Goal: Transaction & Acquisition: Purchase product/service

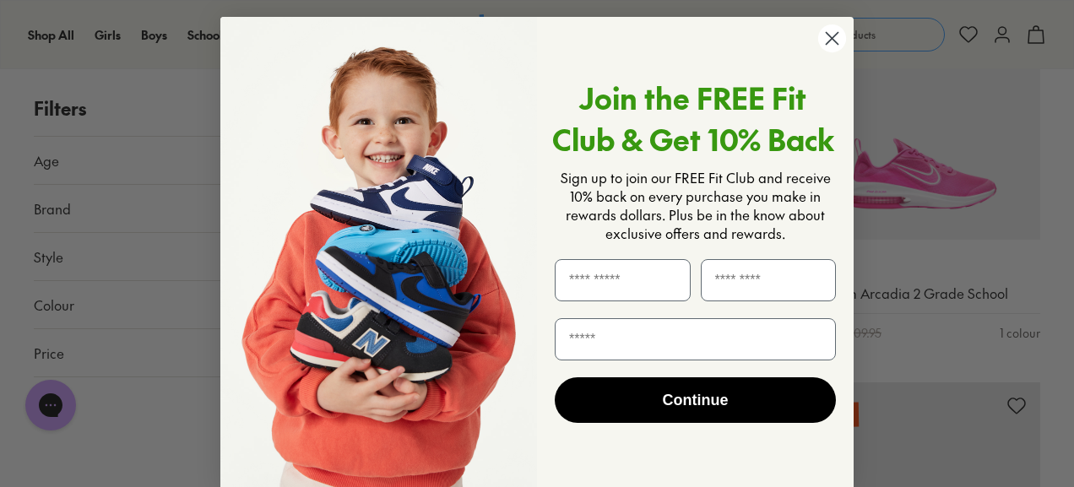
scroll to position [1871, 0]
click at [826, 43] on icon "Close dialog" at bounding box center [832, 39] width 12 height 12
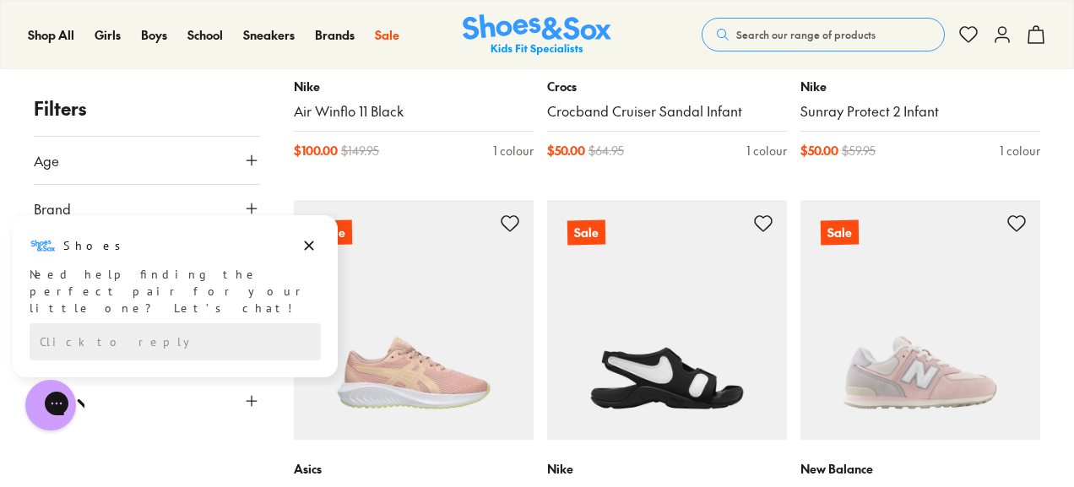
scroll to position [2449, 0]
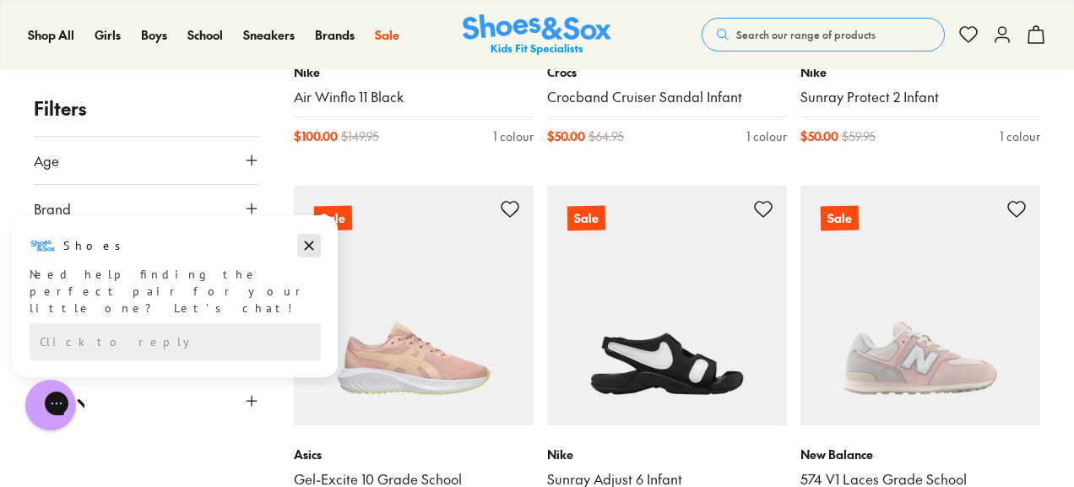
click at [306, 244] on icon "Dismiss campaign" at bounding box center [308, 245] width 17 height 20
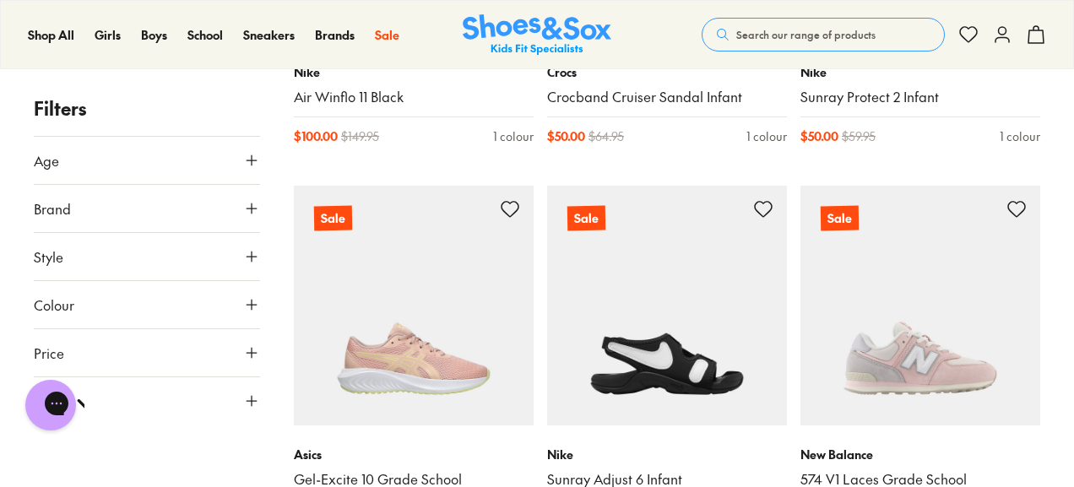
click at [245, 158] on icon at bounding box center [251, 160] width 17 height 17
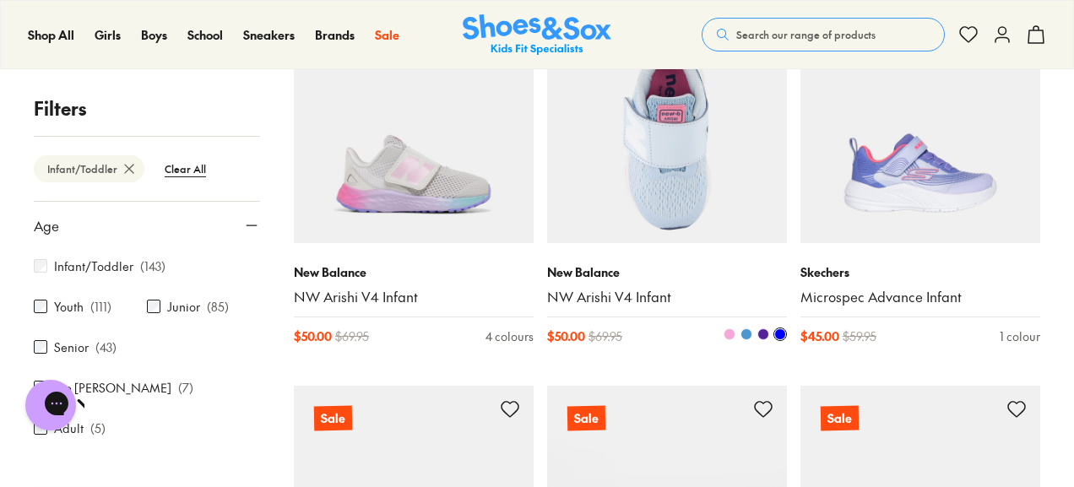
scroll to position [342, 0]
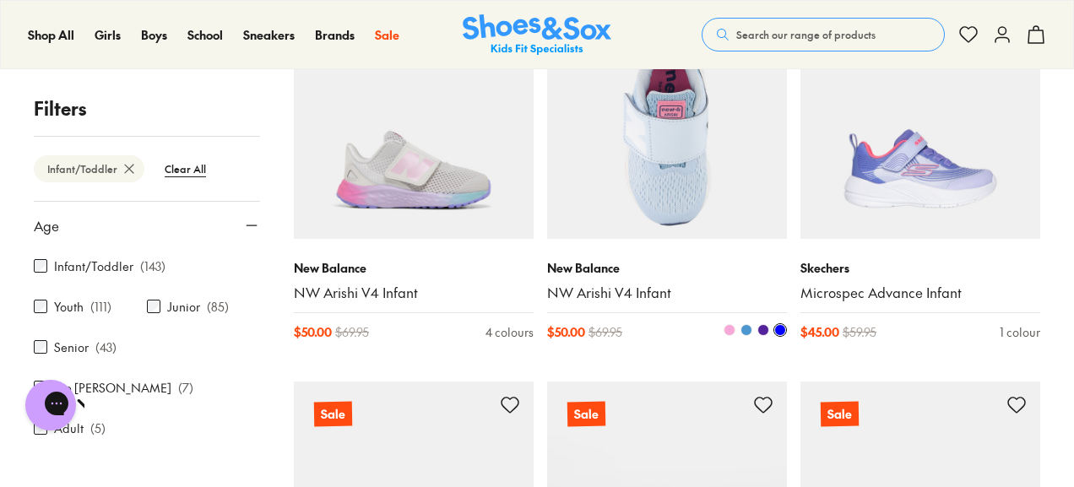
click at [681, 173] on img at bounding box center [667, 119] width 240 height 240
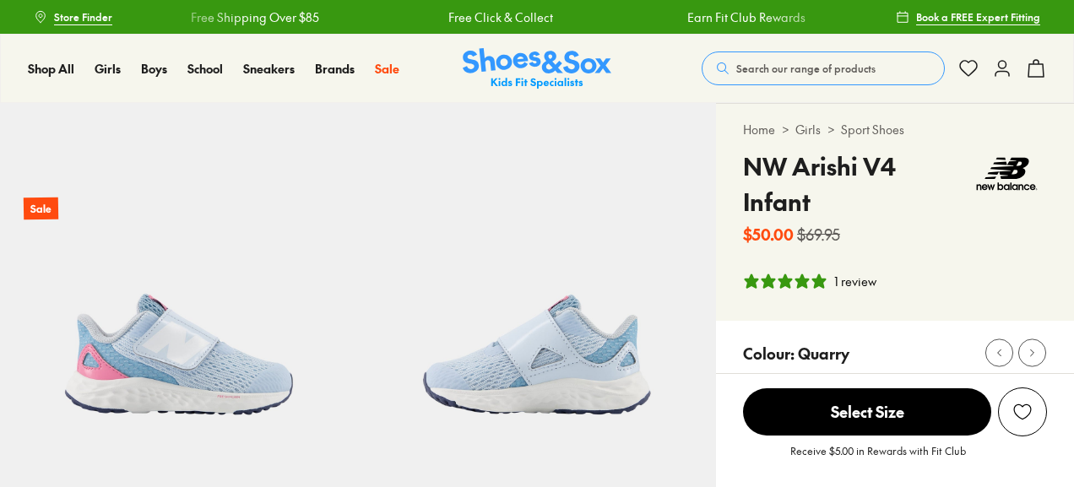
select select "*"
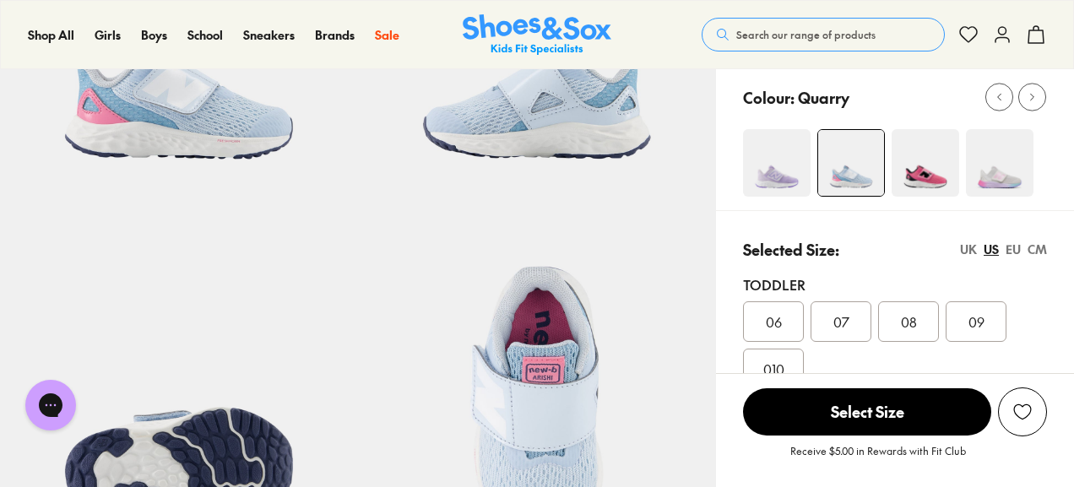
scroll to position [257, 0]
click at [1017, 169] on img at bounding box center [999, 162] width 68 height 68
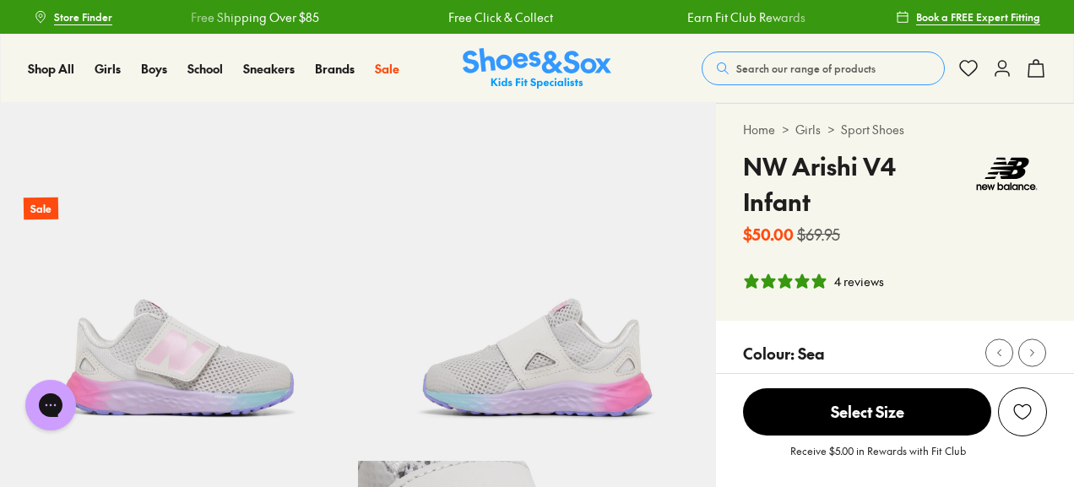
select select "*"
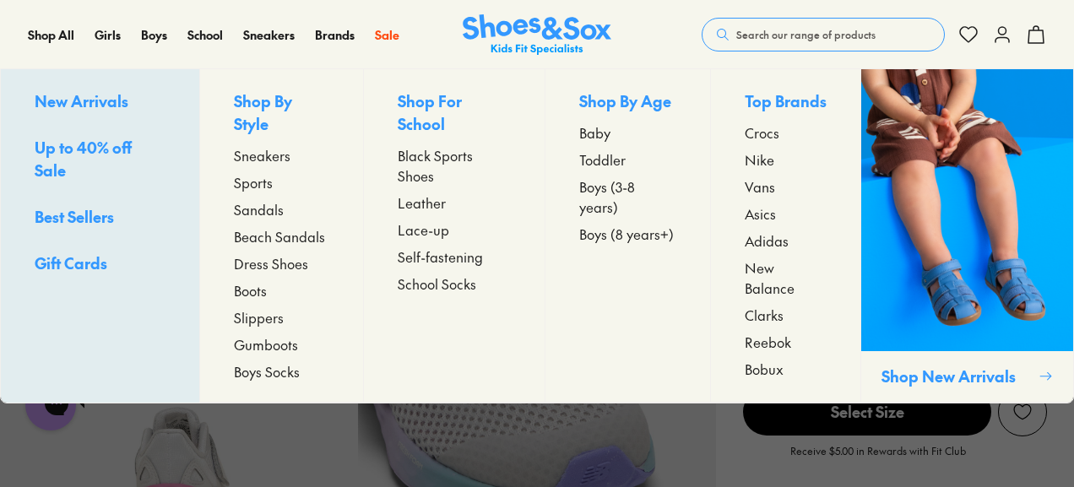
scroll to position [249, 0]
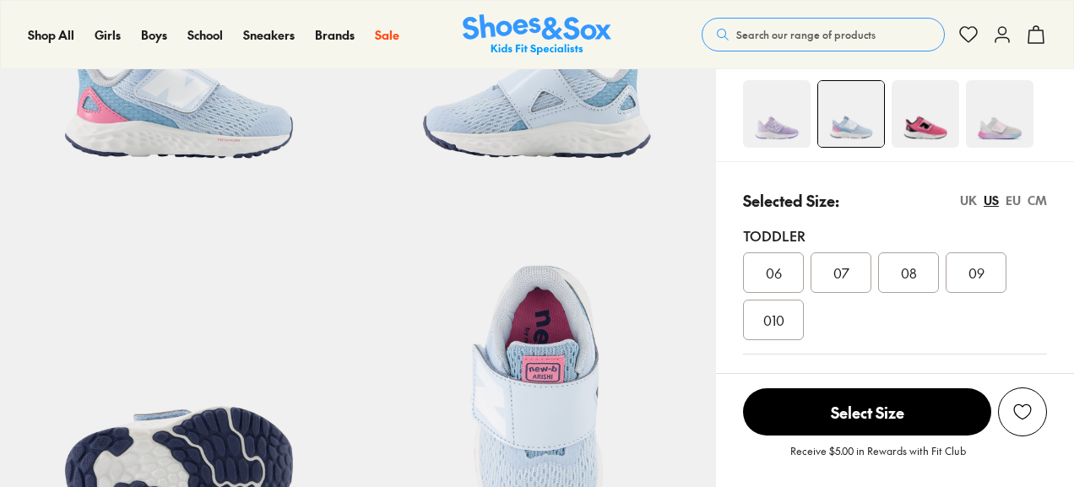
select select "*"
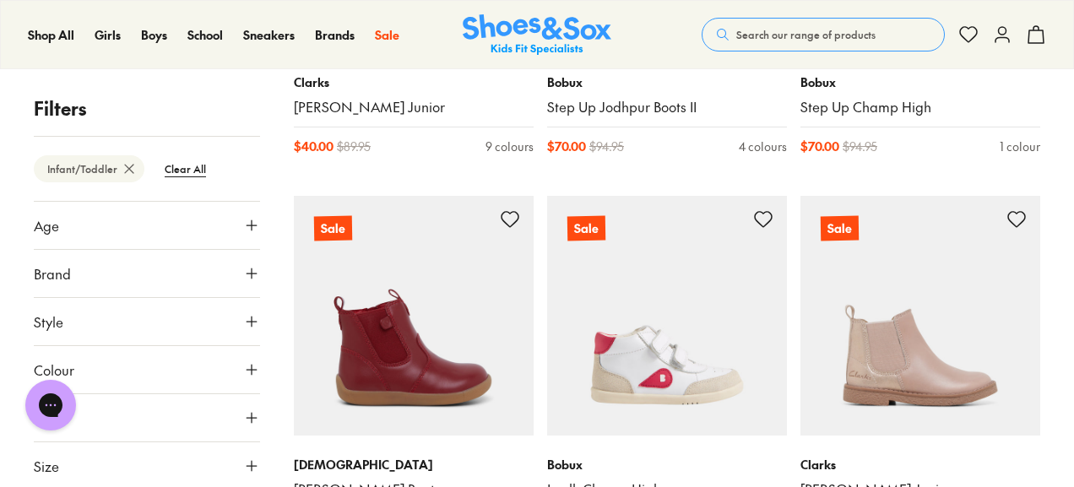
scroll to position [1684, 0]
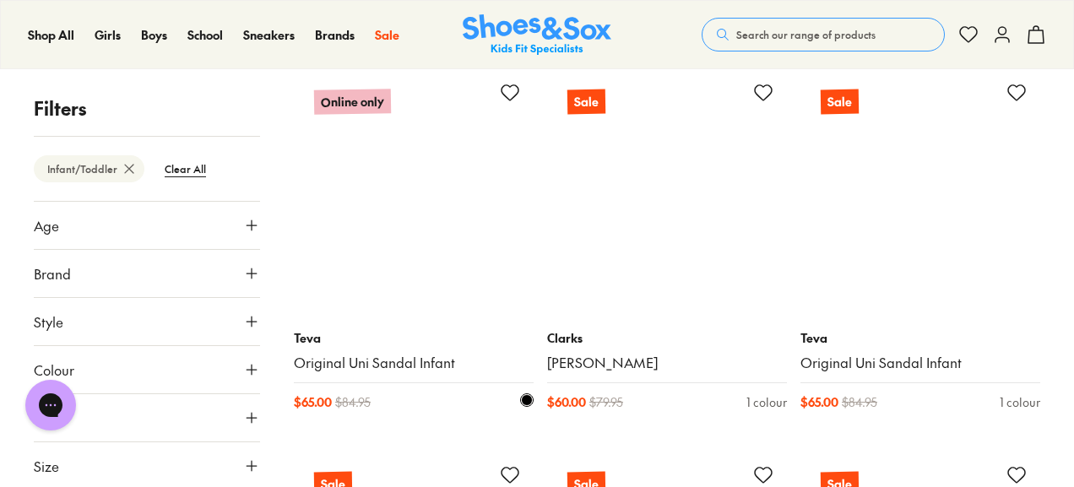
scroll to position [4861, 0]
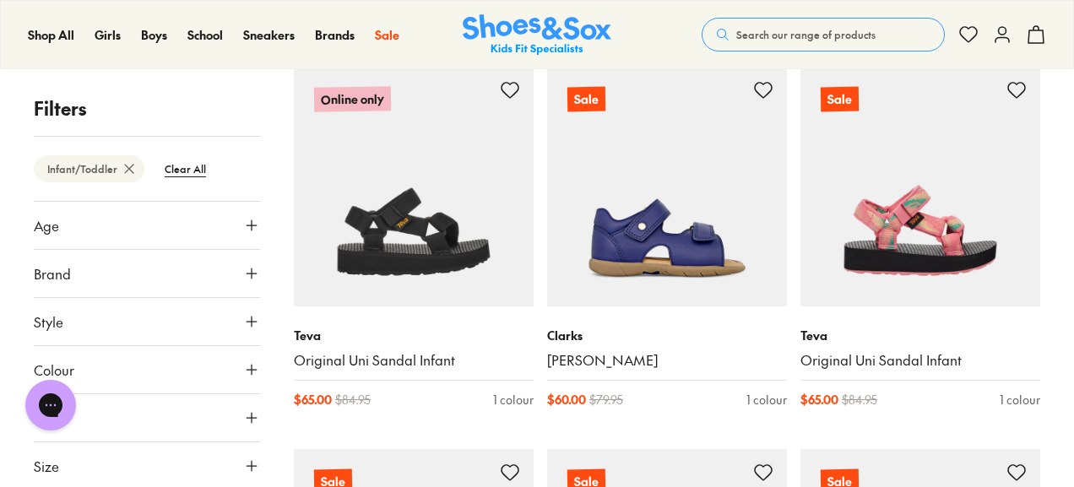
click at [254, 319] on icon at bounding box center [251, 321] width 17 height 17
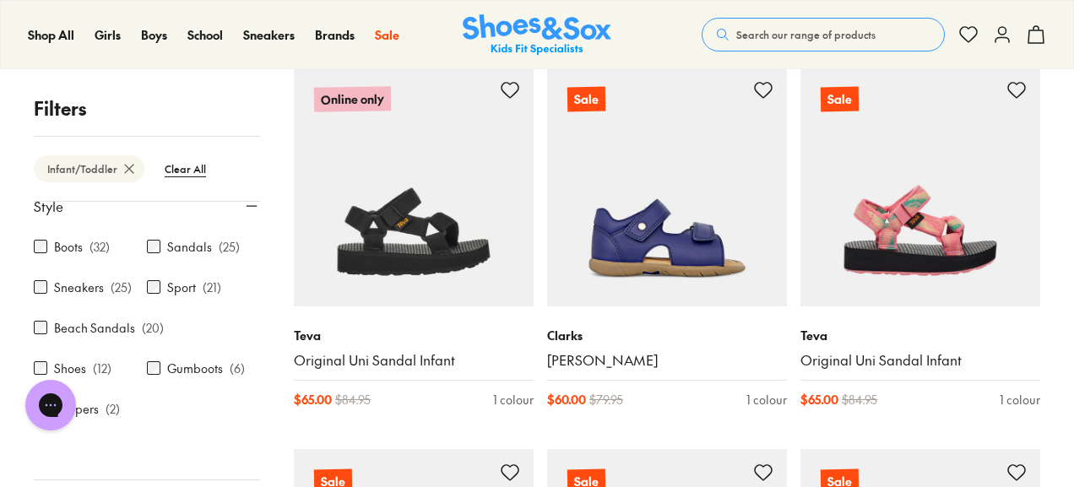
scroll to position [140, 0]
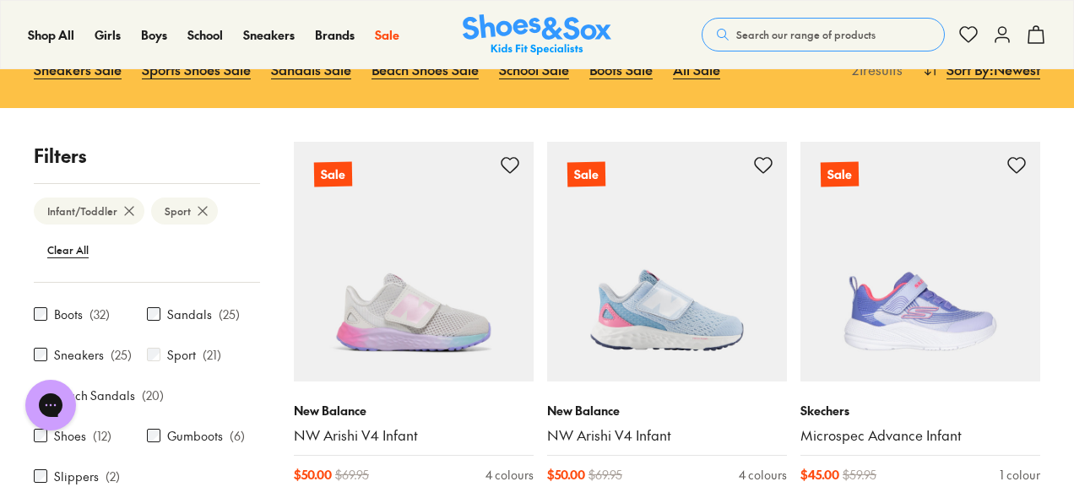
scroll to position [128, 0]
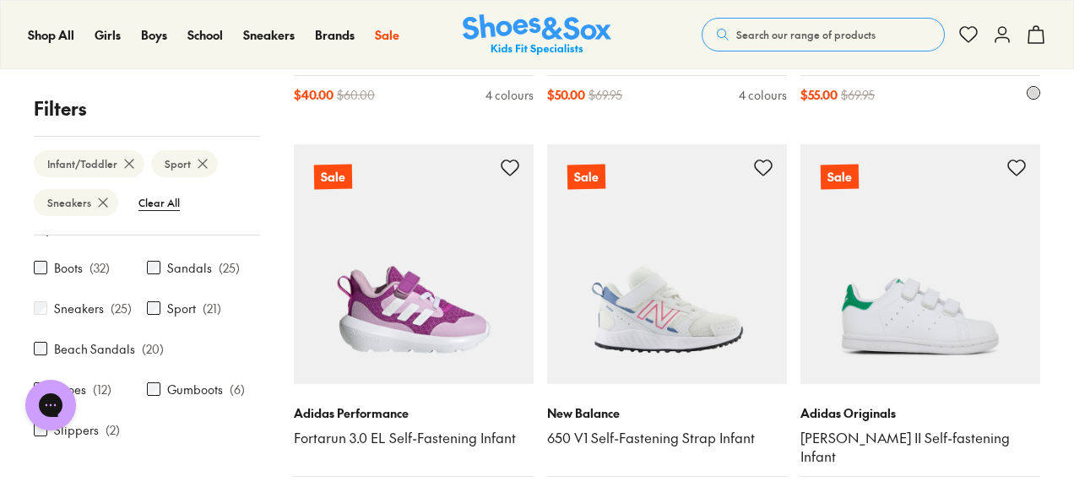
scroll to position [2947, 0]
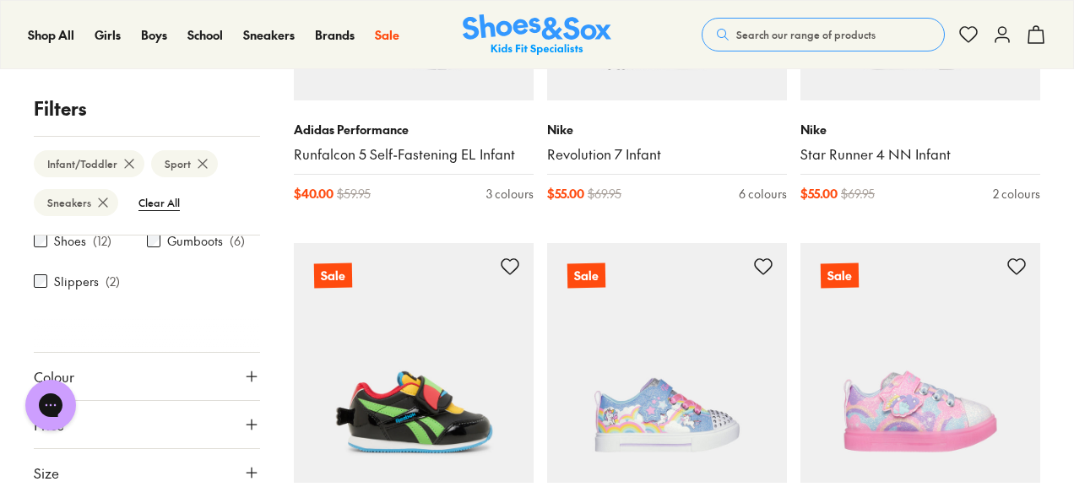
scroll to position [3717, 0]
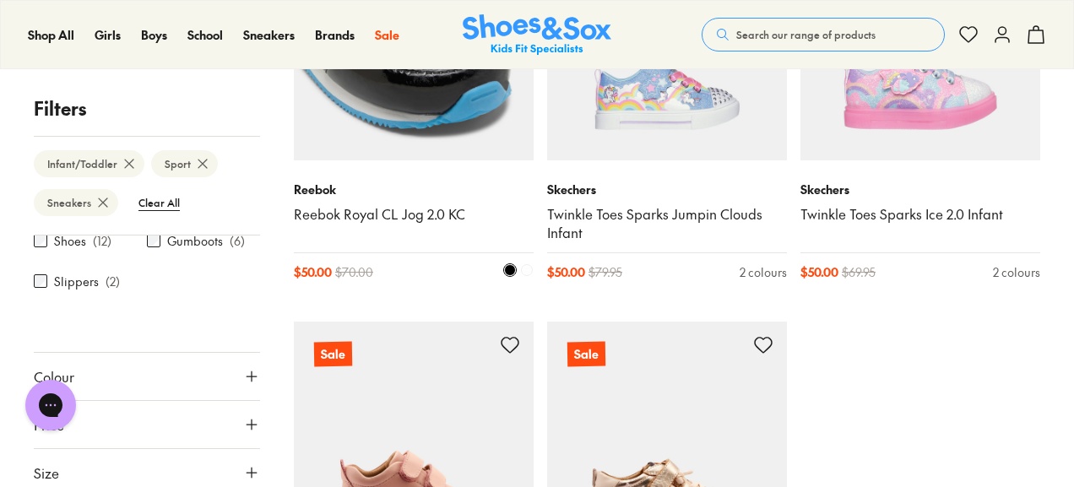
scroll to position [3954, 0]
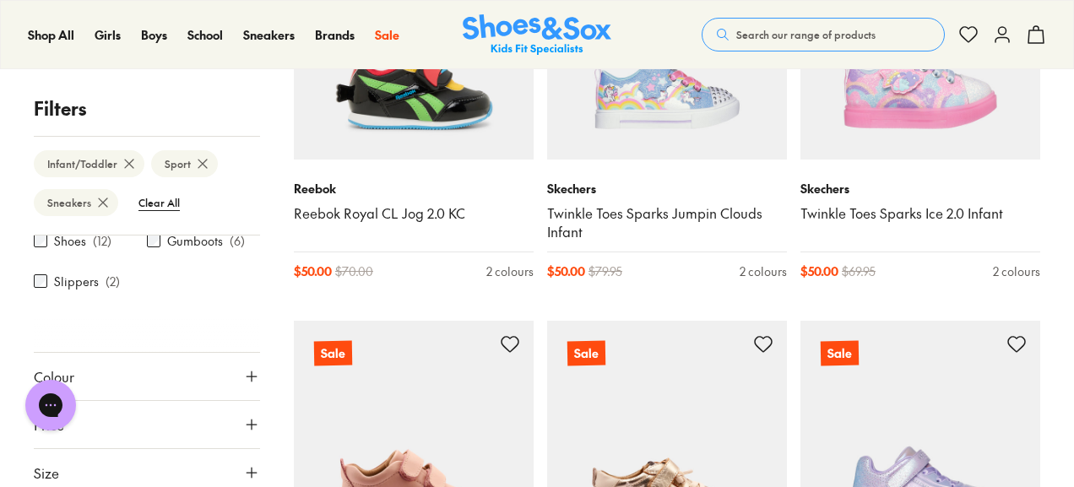
click at [171, 467] on button "Size" at bounding box center [147, 472] width 226 height 47
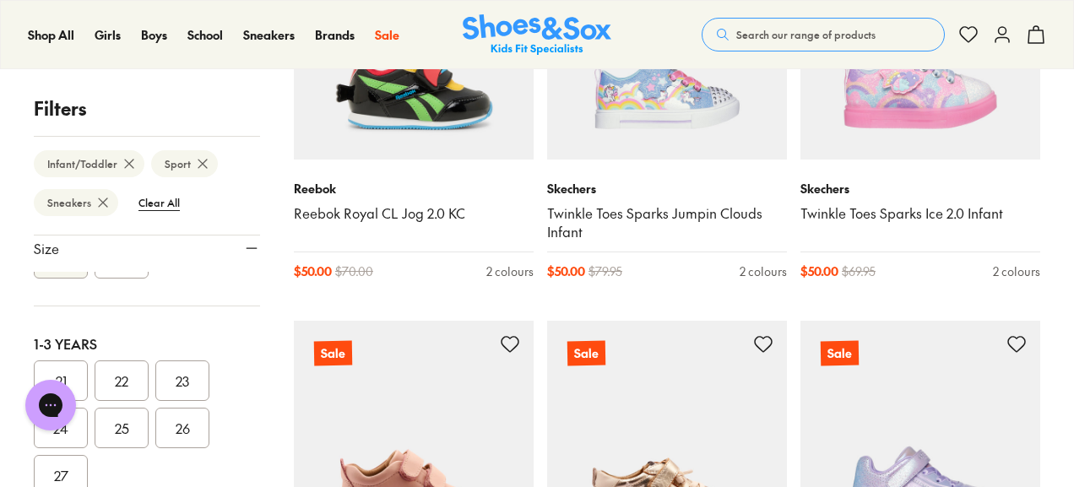
scroll to position [141, 0]
click at [180, 376] on button "23" at bounding box center [182, 372] width 54 height 41
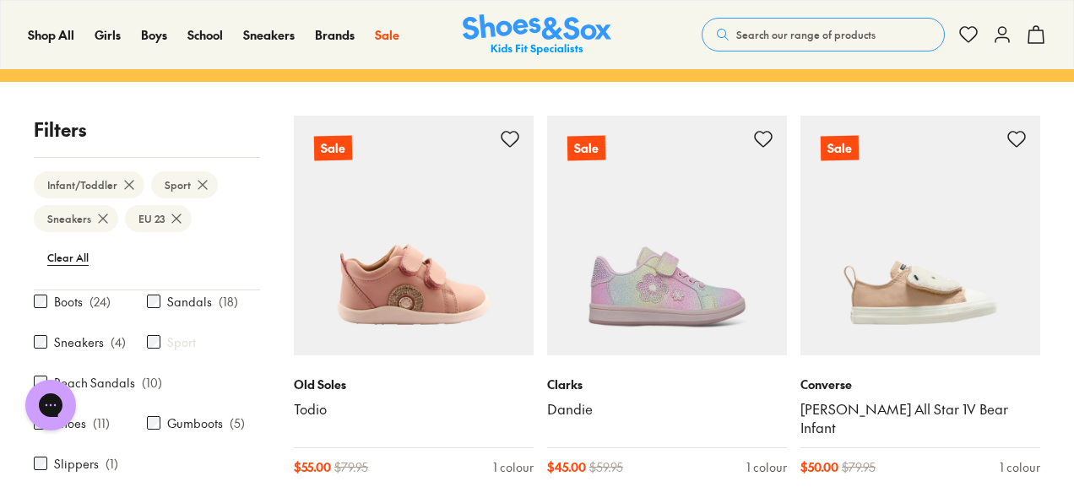
scroll to position [149, 0]
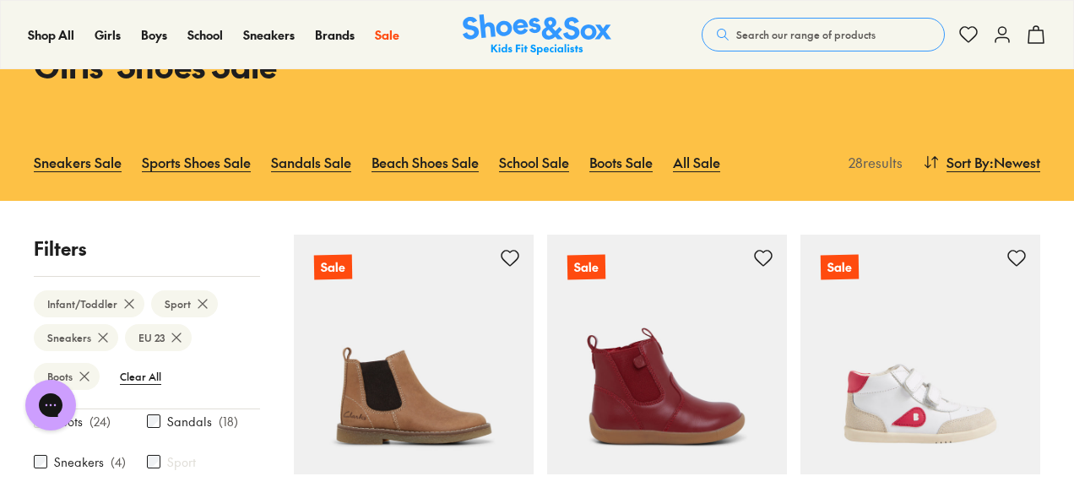
scroll to position [105, 0]
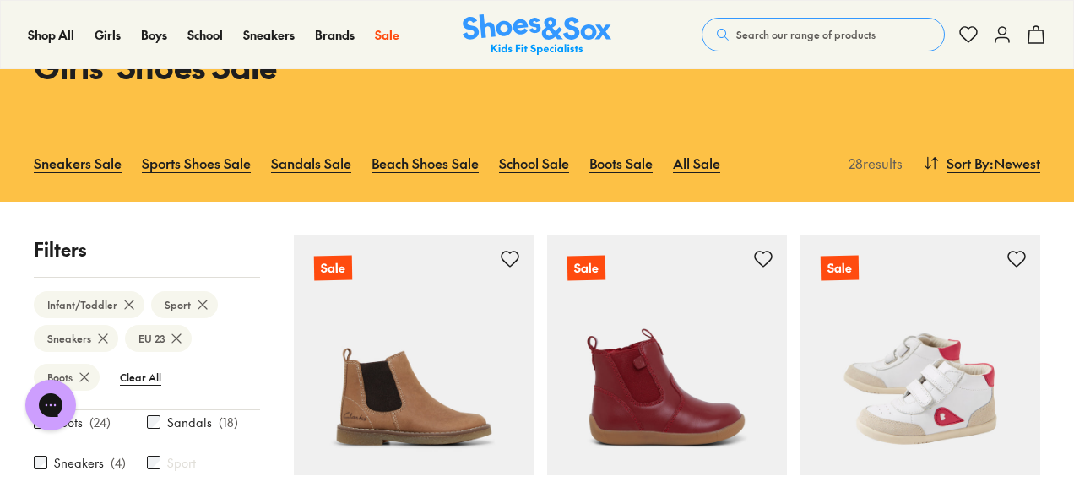
click at [912, 349] on img at bounding box center [920, 355] width 240 height 240
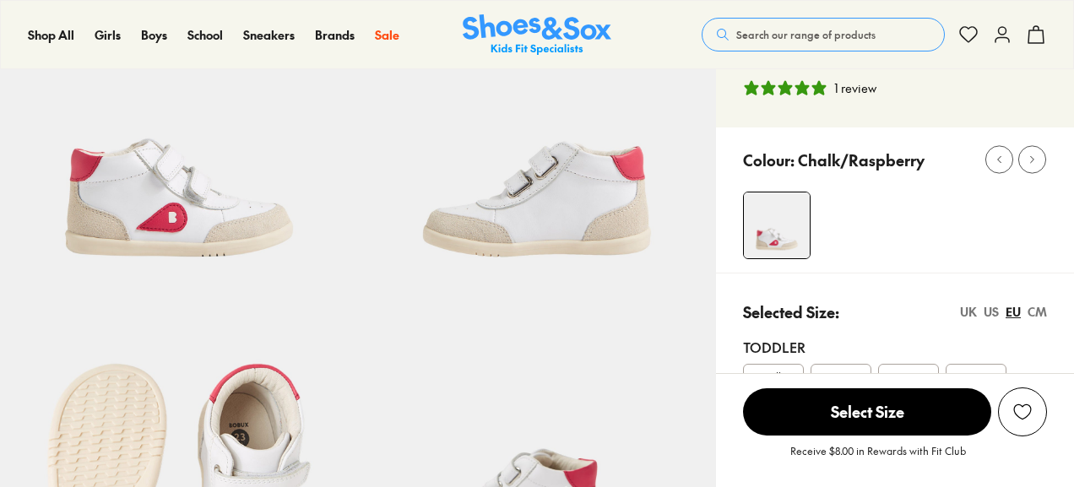
select select "*"
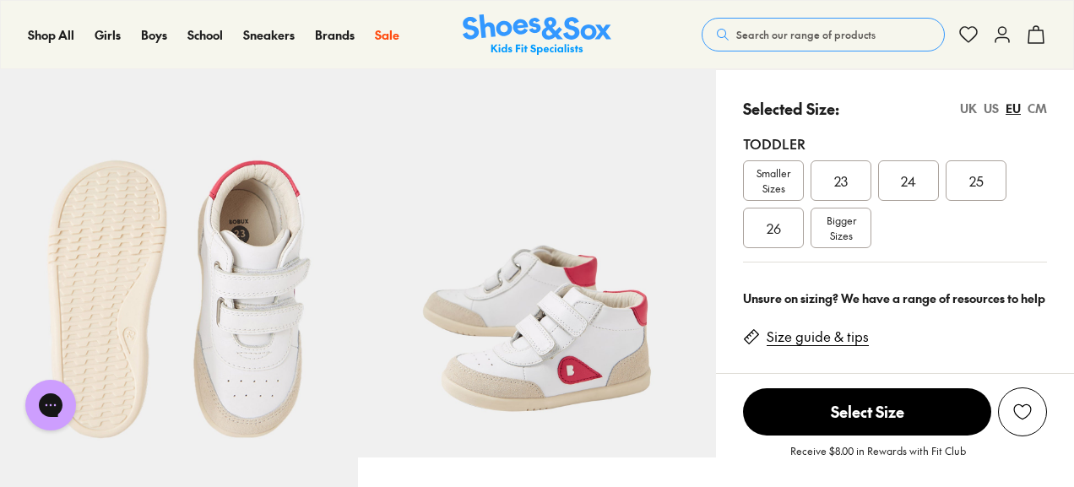
scroll to position [362, 0]
click at [836, 184] on span "23" at bounding box center [841, 180] width 14 height 20
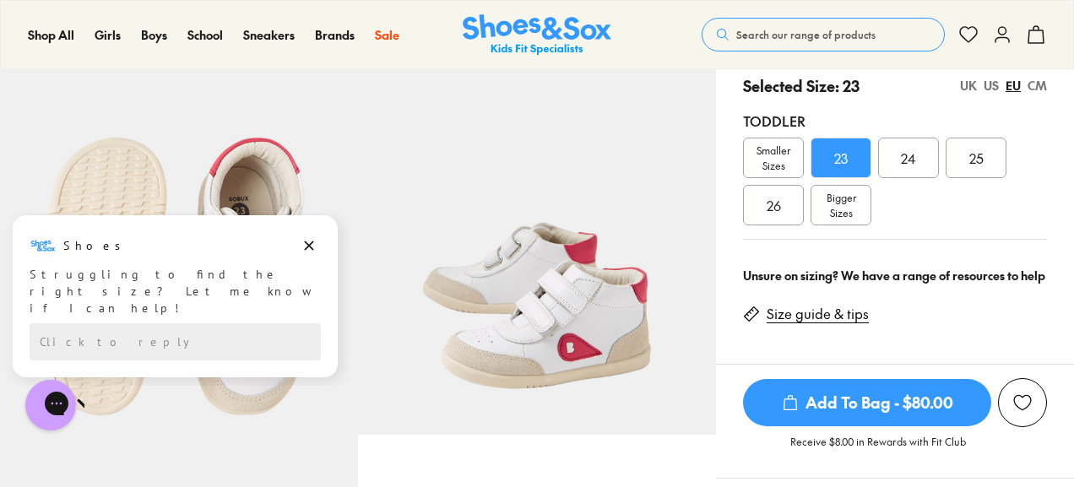
scroll to position [378, 0]
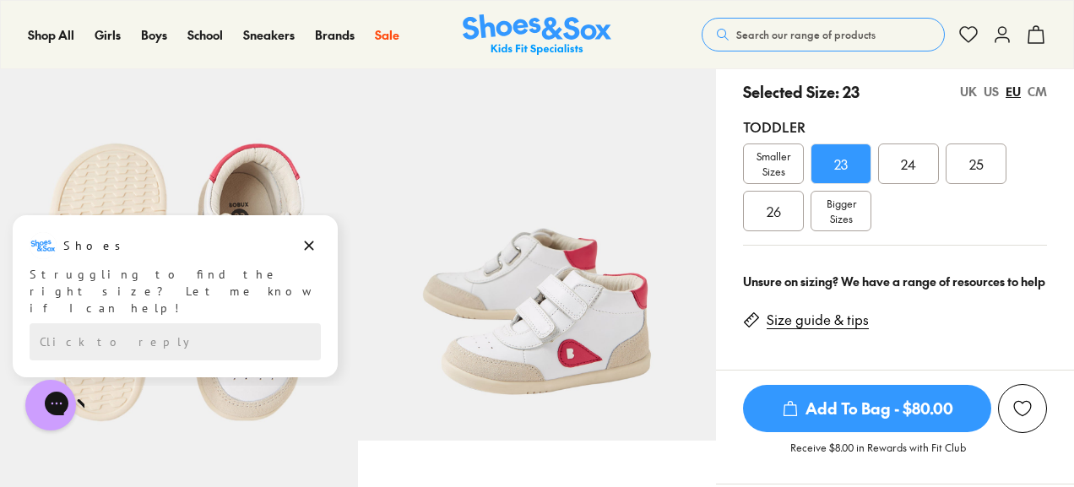
click at [794, 163] on span "Smaller Sizes" at bounding box center [773, 164] width 59 height 30
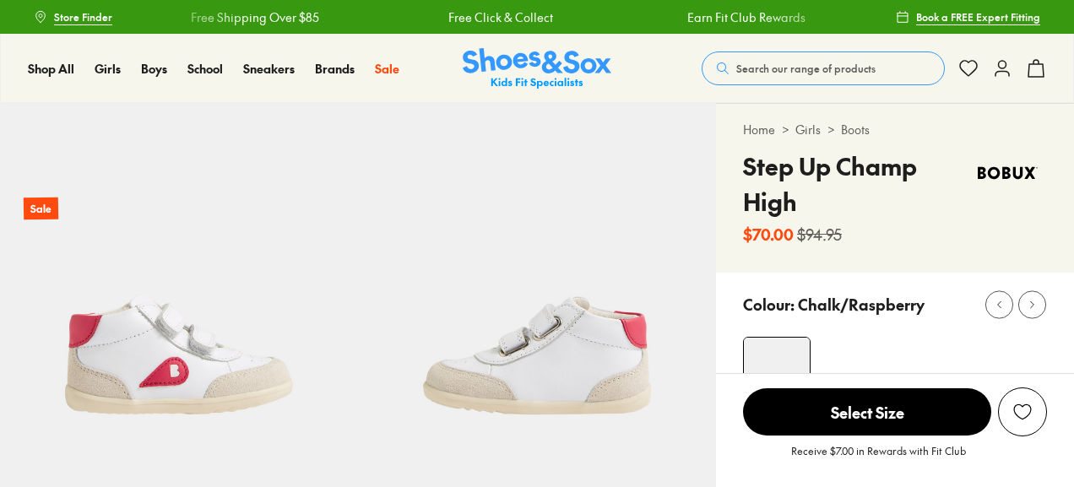
select select "*"
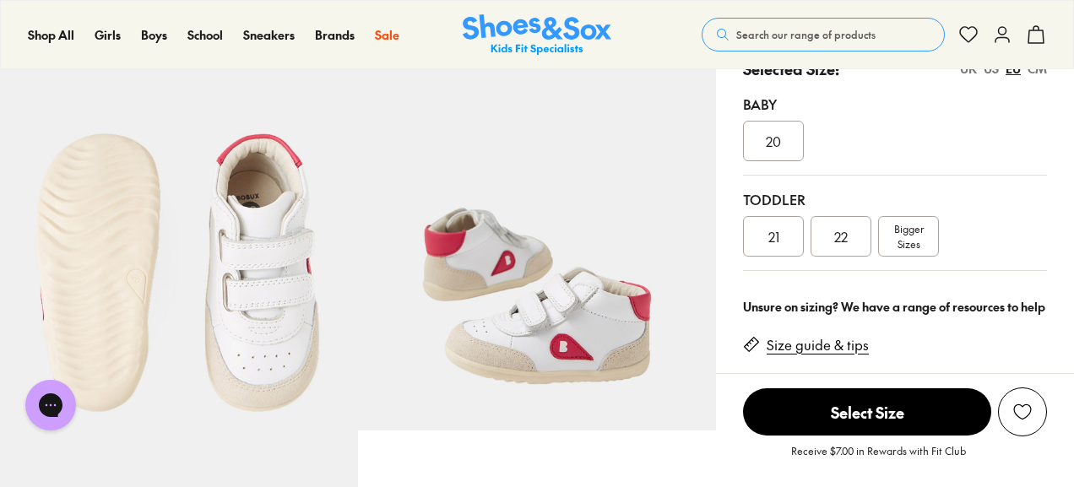
scroll to position [389, 0]
click at [849, 238] on div "22" at bounding box center [840, 235] width 61 height 41
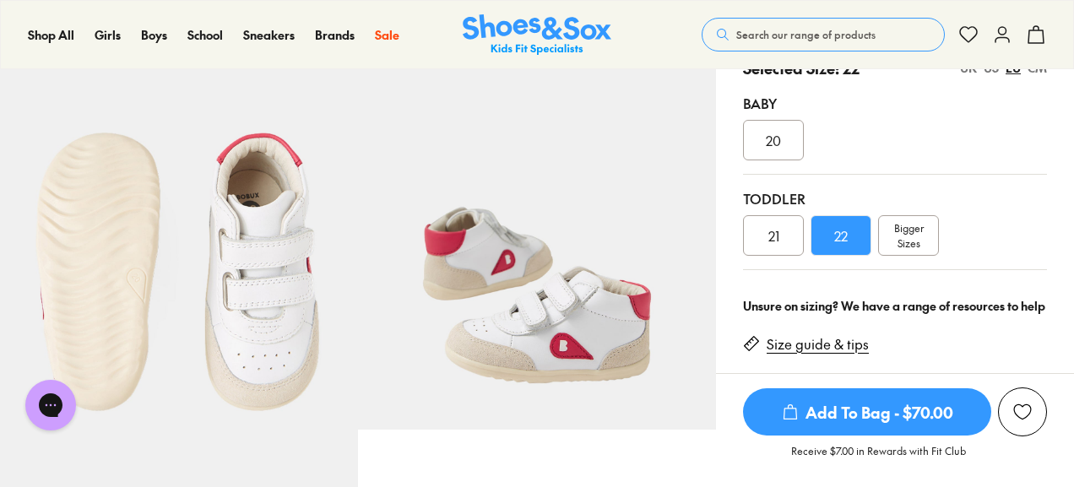
click at [923, 237] on div "Bigger Sizes" at bounding box center [908, 235] width 61 height 41
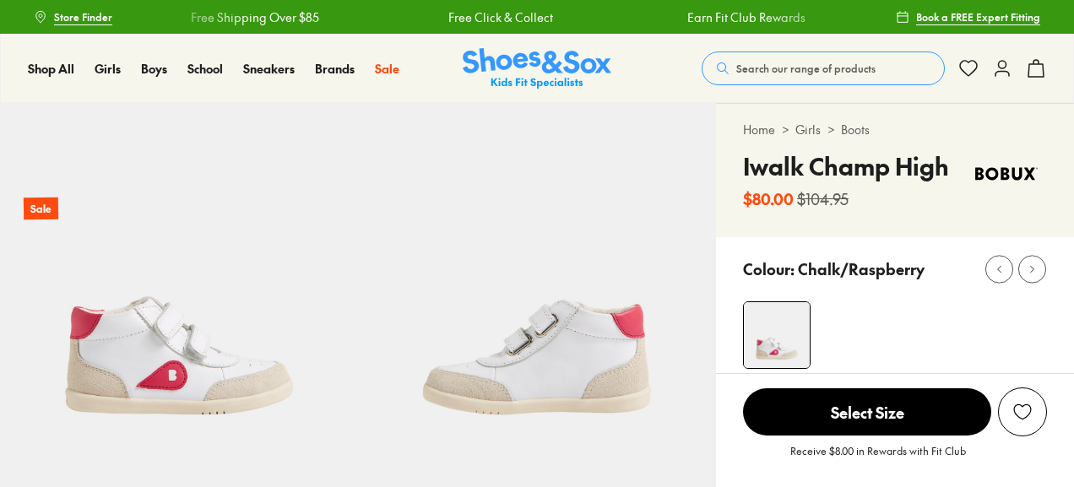
select select "*"
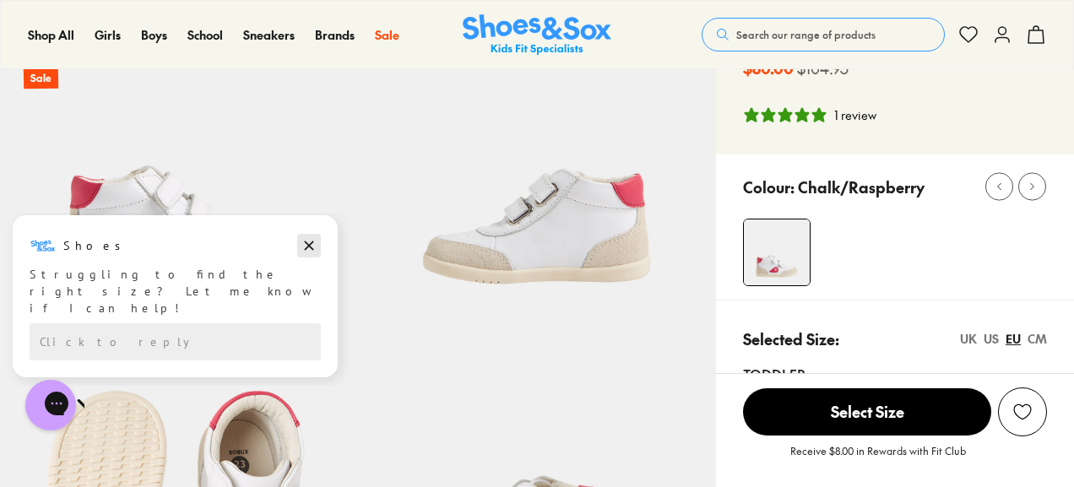
click at [310, 242] on icon "Dismiss campaign" at bounding box center [308, 245] width 17 height 20
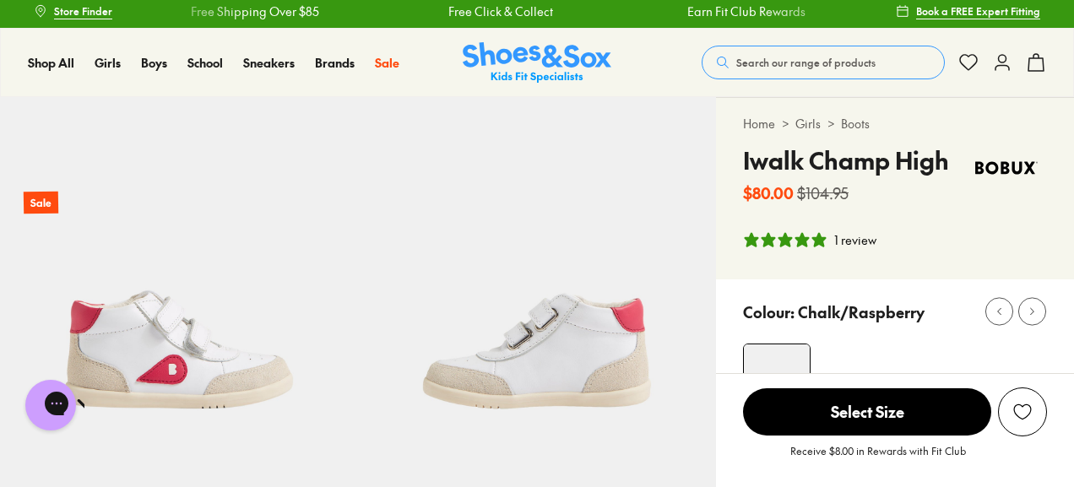
scroll to position [7, 0]
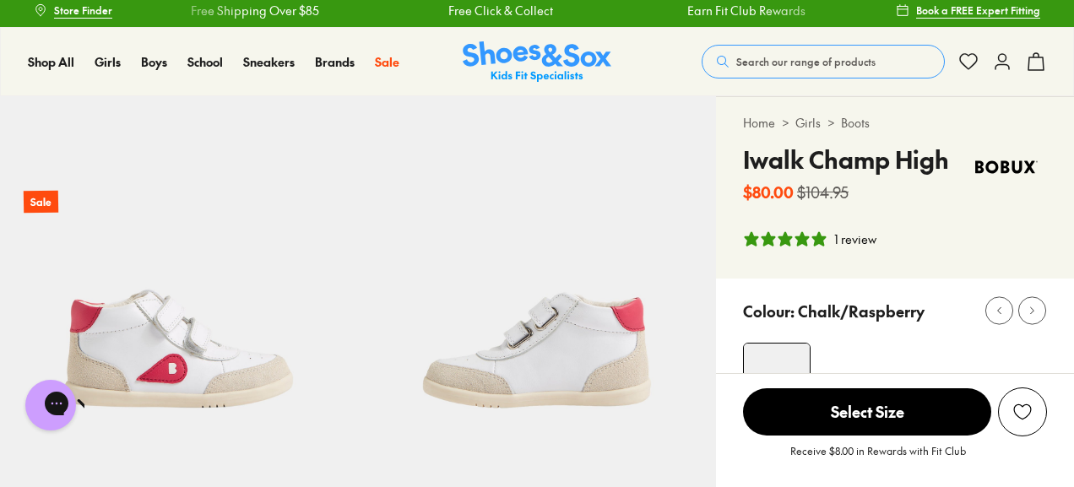
click at [859, 125] on link "Boots" at bounding box center [855, 123] width 29 height 18
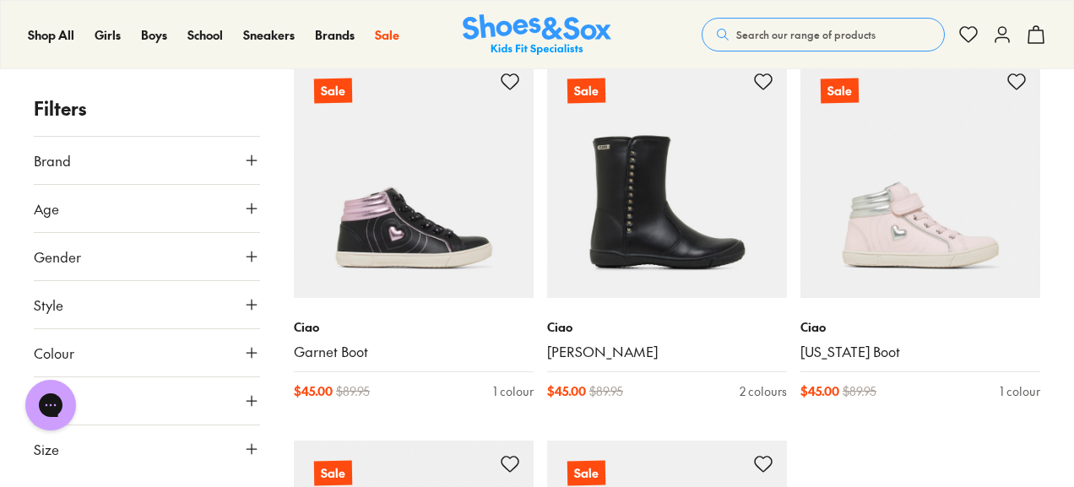
scroll to position [3724, 0]
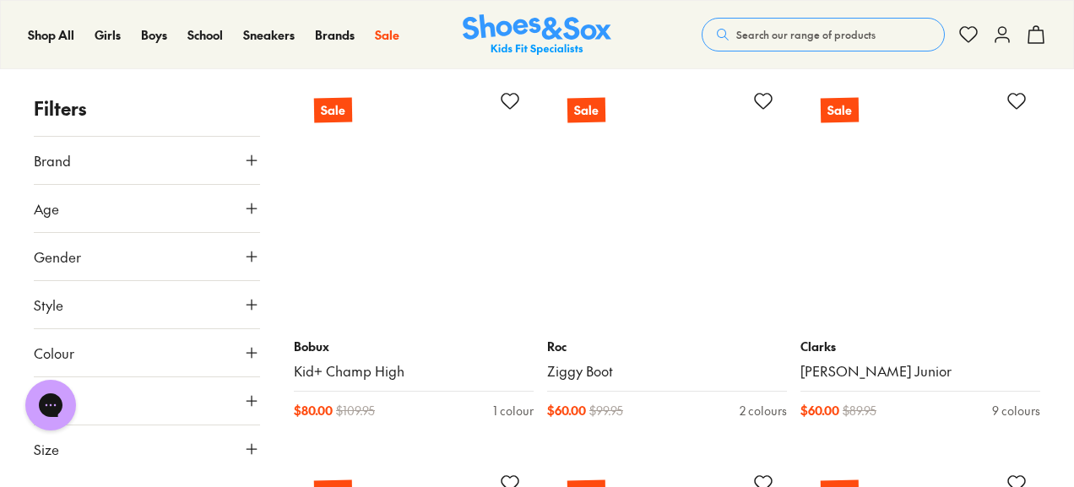
scroll to position [5618, 0]
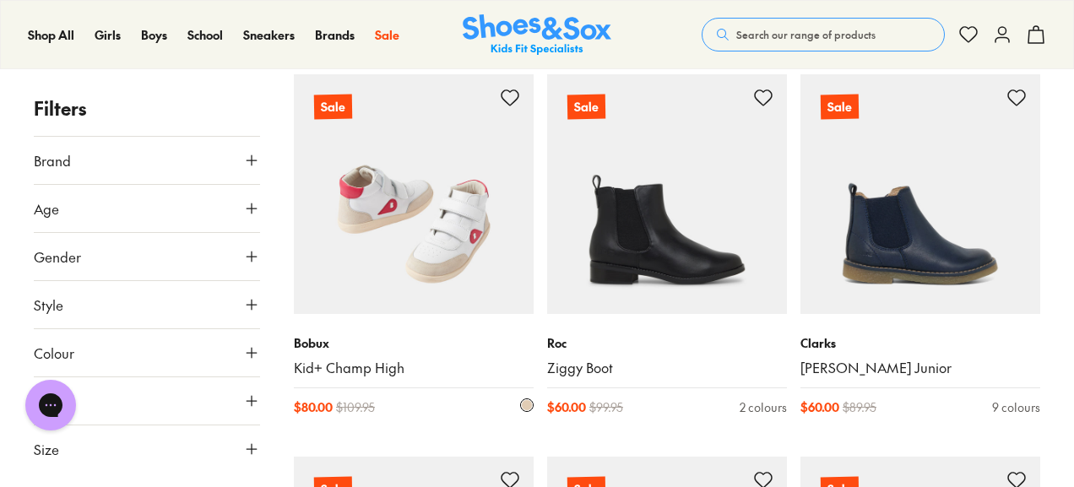
click at [450, 237] on img at bounding box center [414, 194] width 240 height 240
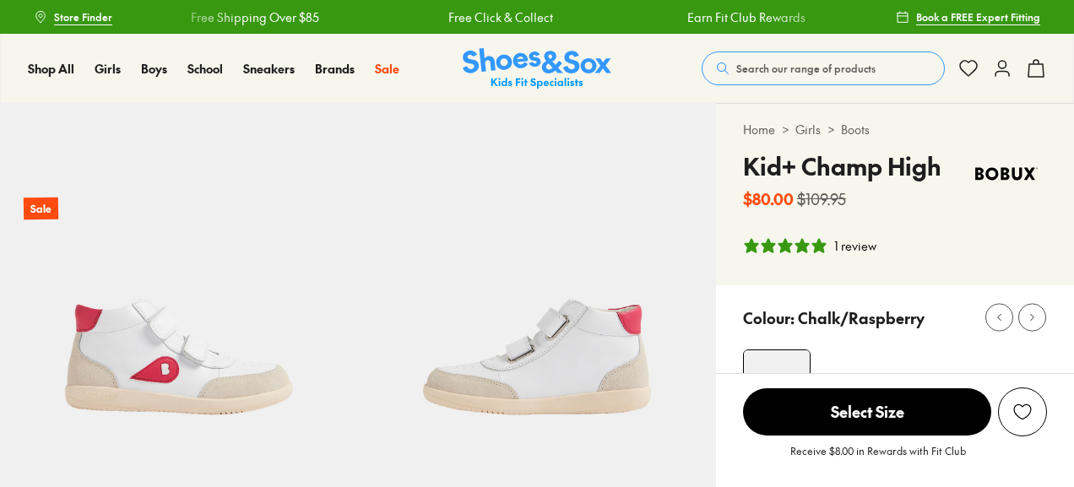
select select "*"
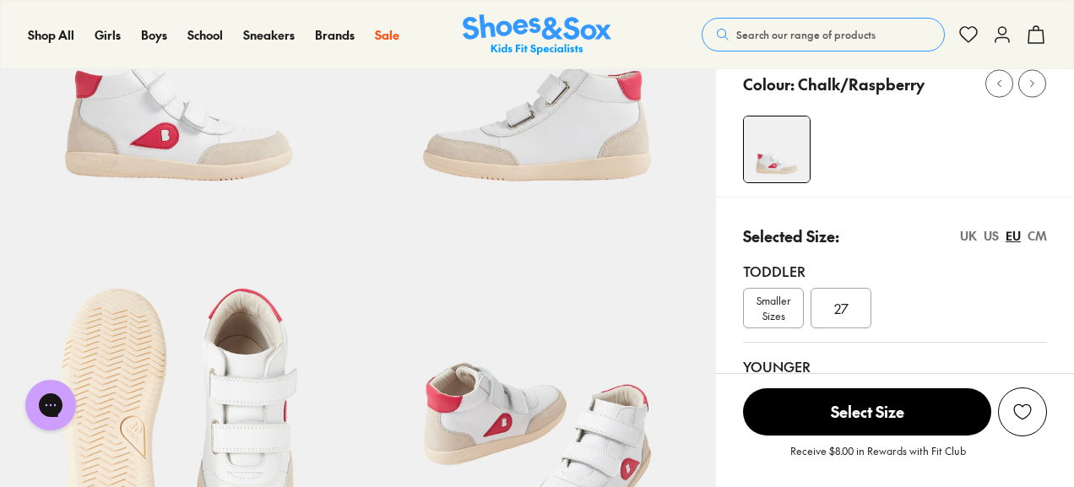
scroll to position [235, 0]
click at [767, 310] on span "Smaller Sizes" at bounding box center [773, 307] width 59 height 30
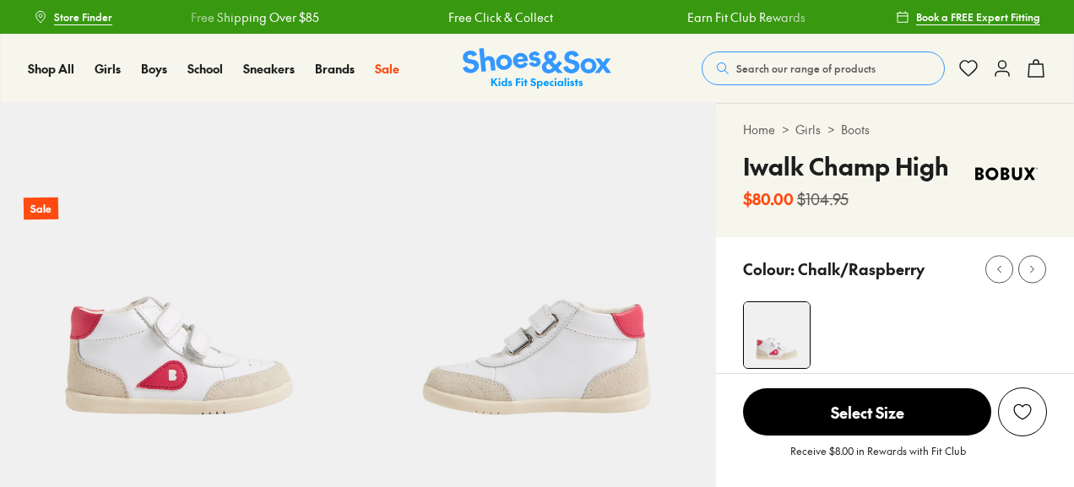
select select "*"
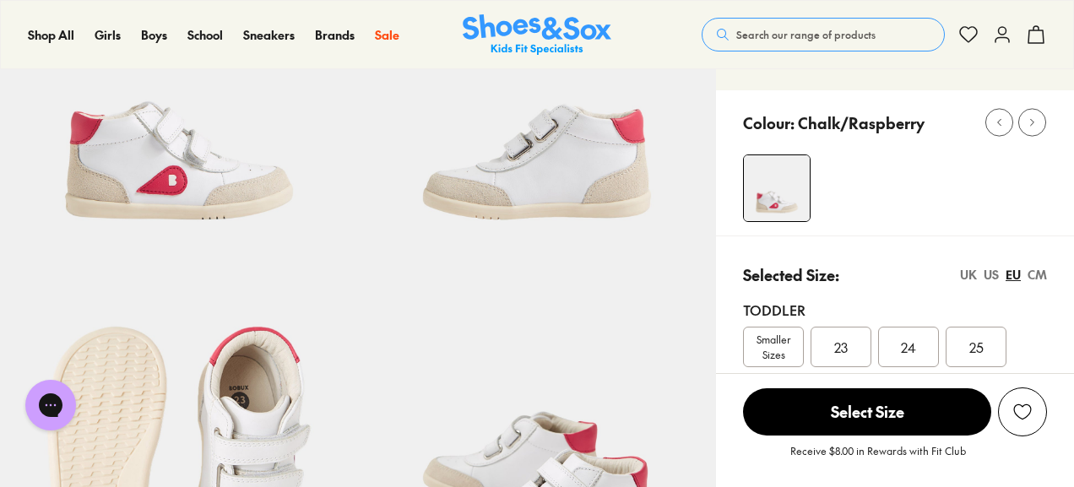
scroll to position [196, 0]
click at [859, 350] on div "23" at bounding box center [840, 346] width 61 height 41
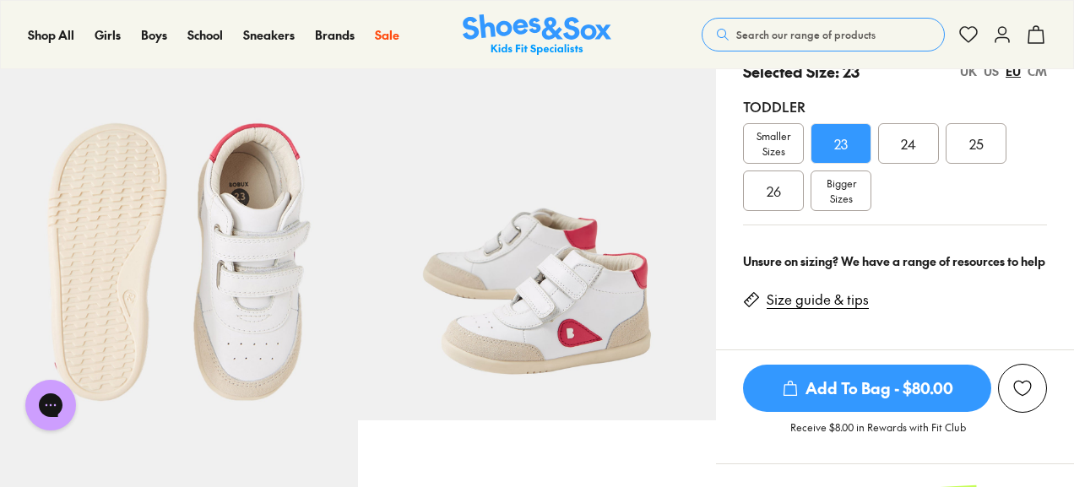
scroll to position [400, 0]
